Goal: Information Seeking & Learning: Learn about a topic

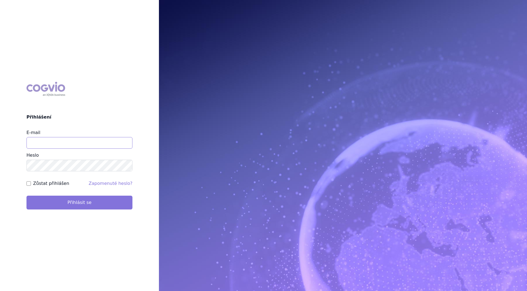
type input "petr_foglar@accord-healthcare.com"
click at [59, 203] on button "Přihlásit se" at bounding box center [80, 202] width 106 height 14
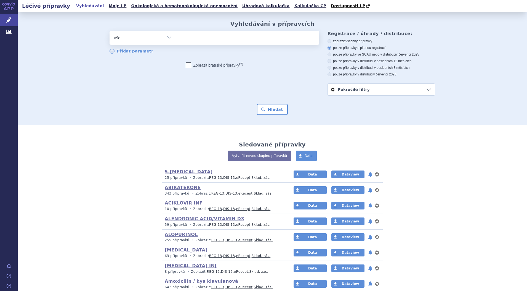
click at [167, 38] on select "Vše Přípravek/SUKL kód MAH VPOIS ATC/Aktivní látka Léková forma Síla" at bounding box center [143, 37] width 66 height 12
select select "filter-atc-group"
click at [110, 31] on select "Vše Přípravek/SUKL kód MAH VPOIS ATC/Aktivní látka Léková forma Síla" at bounding box center [143, 37] width 66 height 12
click at [195, 41] on ul at bounding box center [247, 37] width 143 height 12
click at [176, 41] on select at bounding box center [176, 38] width 0 height 14
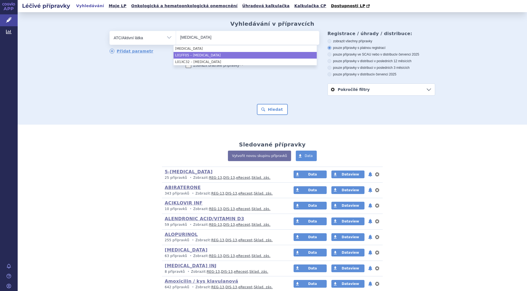
type input "atezolizumab"
select select "L01FF05"
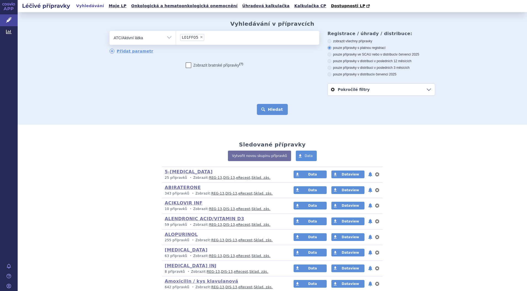
click at [268, 107] on button "Hledat" at bounding box center [272, 109] width 31 height 11
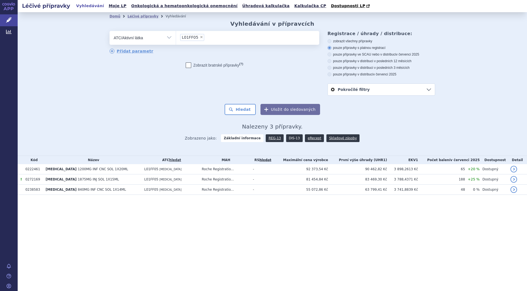
click at [292, 137] on link "DIS-13" at bounding box center [294, 138] width 17 height 8
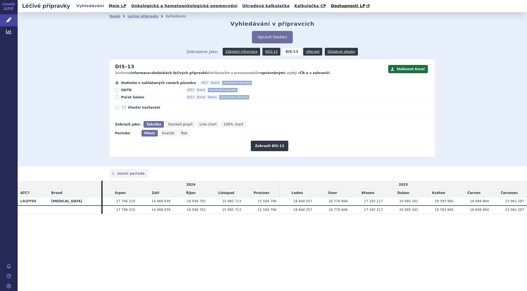
click at [118, 98] on icon at bounding box center [117, 97] width 4 height 4
click at [118, 98] on input "Počet balení ATC7 Brand Balení standardní jednotka" at bounding box center [118, 98] width 4 height 4
radio input "true"
click at [272, 145] on button "Zobrazit DIS-13" at bounding box center [269, 146] width 37 height 10
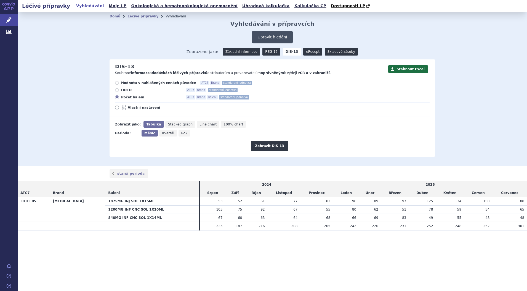
click at [274, 35] on button "Upravit hledání" at bounding box center [272, 37] width 41 height 12
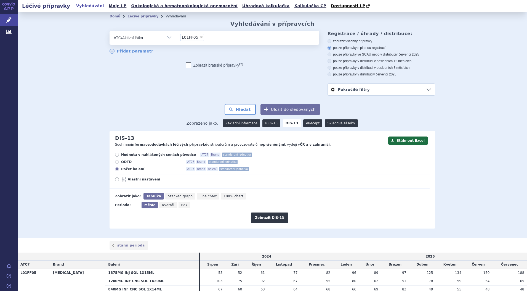
click at [200, 36] on span "×" at bounding box center [201, 36] width 3 height 3
click at [176, 36] on select "L01FF05" at bounding box center [176, 38] width 0 height 14
select select
click at [197, 38] on ul at bounding box center [247, 37] width 143 height 12
click at [176, 38] on select at bounding box center [176, 38] width 0 height 14
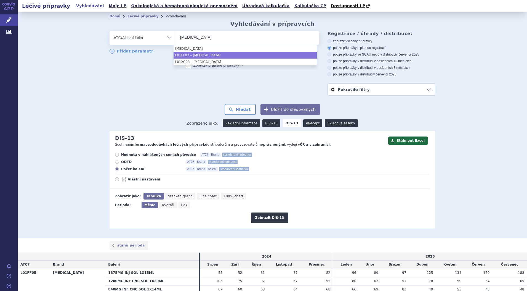
type input "durvalumab"
select select "L01FF03"
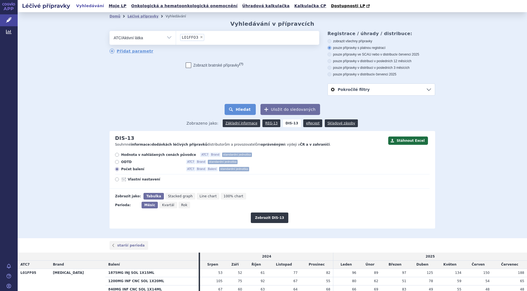
click at [242, 107] on button "Hledat" at bounding box center [240, 109] width 31 height 11
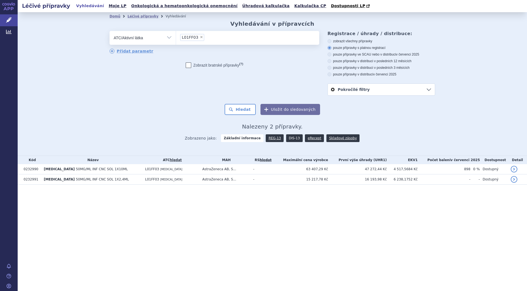
click at [290, 137] on link "DIS-13" at bounding box center [294, 138] width 17 height 8
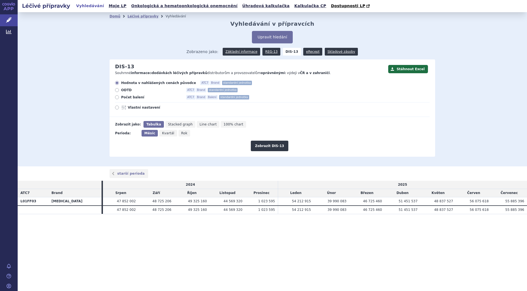
click at [116, 96] on icon at bounding box center [117, 97] width 4 height 4
click at [116, 96] on input "Počet balení ATC7 Brand Balení standardní jednotka" at bounding box center [118, 98] width 4 height 4
radio input "true"
click at [281, 144] on button "Zobrazit DIS-13" at bounding box center [269, 146] width 37 height 10
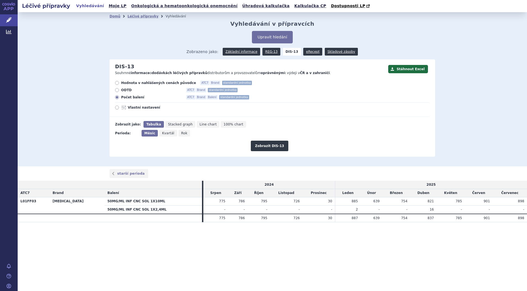
click at [116, 83] on icon at bounding box center [117, 83] width 4 height 4
click at [116, 83] on input "Hodnota v nahlášených cenách původce ATC7 Brand standardní jednotka" at bounding box center [118, 84] width 4 height 4
radio input "true"
click at [281, 144] on button "Zobrazit DIS-13" at bounding box center [269, 146] width 37 height 10
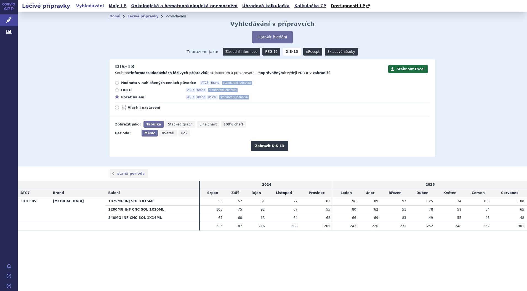
drag, startPoint x: 117, startPoint y: 82, endPoint x: 136, endPoint y: 88, distance: 19.8
click at [117, 82] on icon at bounding box center [117, 83] width 4 height 4
click at [117, 82] on input "Hodnota v nahlášených cenách původce ATC7 Brand standardní jednotka" at bounding box center [118, 84] width 4 height 4
radio input "true"
click at [278, 145] on button "Zobrazit DIS-13" at bounding box center [269, 146] width 37 height 10
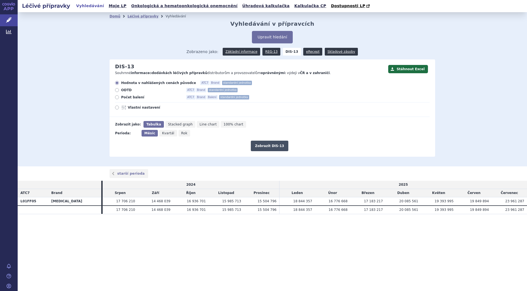
click at [278, 144] on button "Zobrazit DIS-13" at bounding box center [269, 146] width 37 height 10
